Goal: Check status

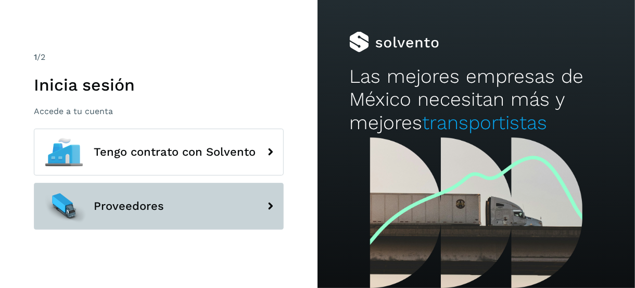
click at [99, 204] on span "Proveedores" at bounding box center [129, 206] width 70 height 13
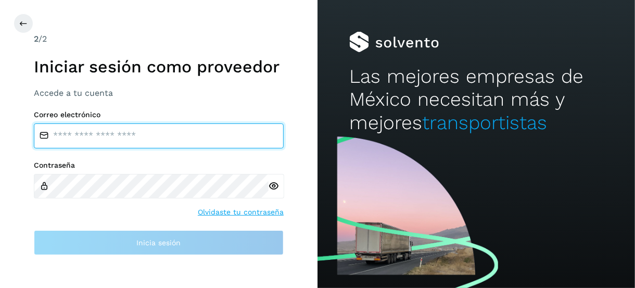
type input "**********"
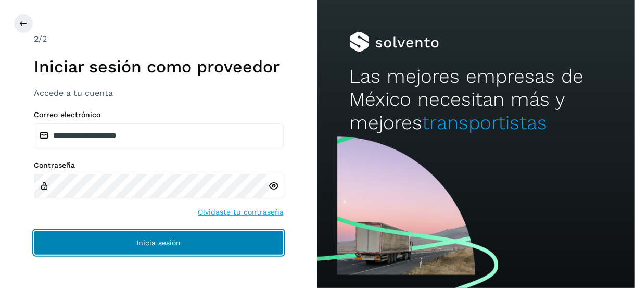
click at [100, 239] on button "Inicia sesión" at bounding box center [159, 242] width 250 height 25
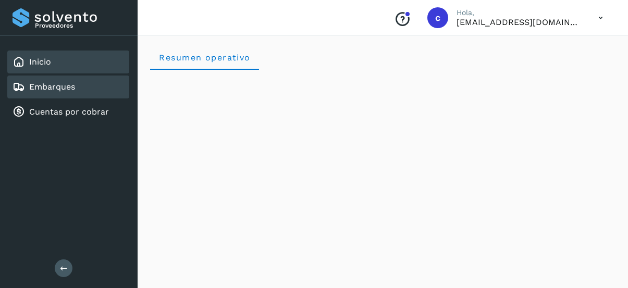
click at [63, 88] on link "Embarques" at bounding box center [52, 87] width 46 height 10
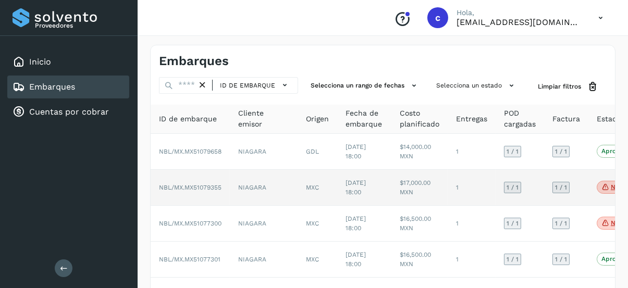
scroll to position [52, 0]
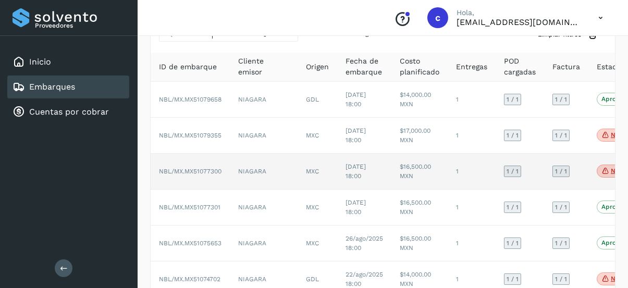
click at [610, 168] on p "No conforme" at bounding box center [630, 170] width 40 height 7
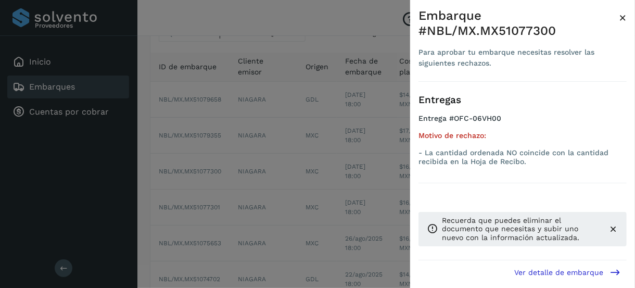
click at [629, 18] on div "Embarque #NBL/MX.MX51077300 Para aprobar tu embarque necesitas resolver las sig…" at bounding box center [522, 152] width 225 height 305
click at [624, 19] on span "×" at bounding box center [623, 17] width 8 height 15
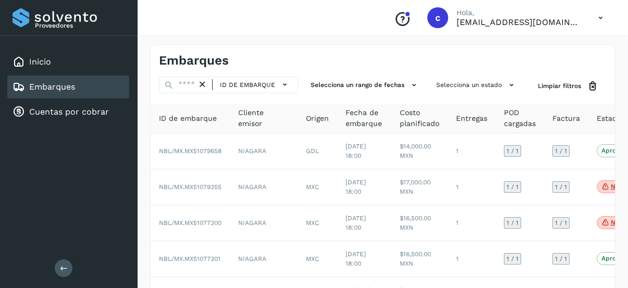
scroll to position [0, 0]
